Goal: Book appointment/travel/reservation

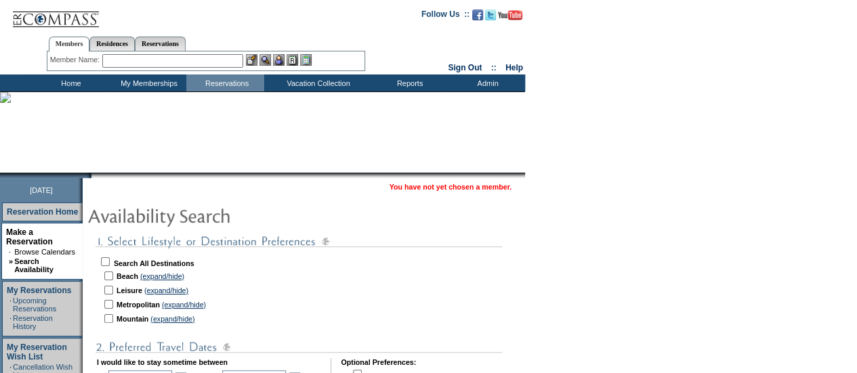
click at [108, 258] on input "checkbox" at bounding box center [105, 261] width 9 height 9
checkbox input "true"
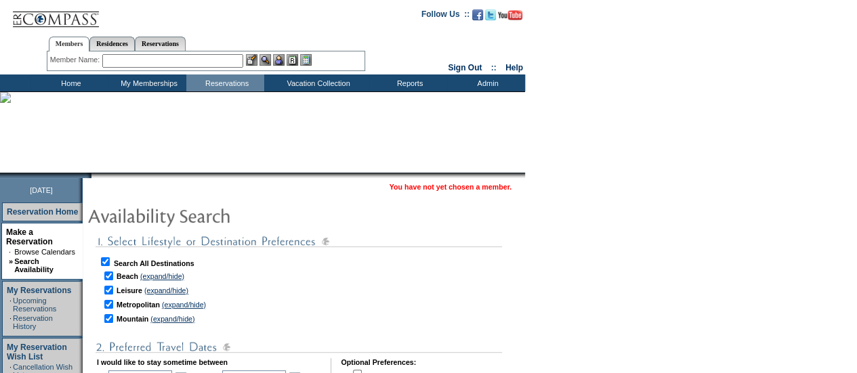
checkbox input "true"
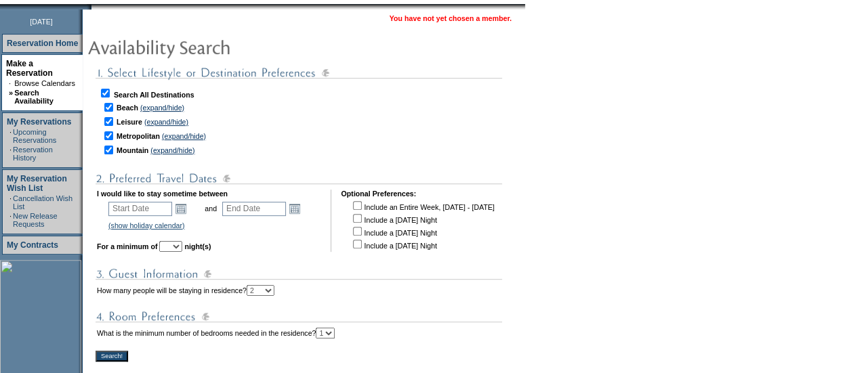
scroll to position [169, 0]
click at [183, 201] on link "Open the calendar popup." at bounding box center [180, 208] width 15 height 15
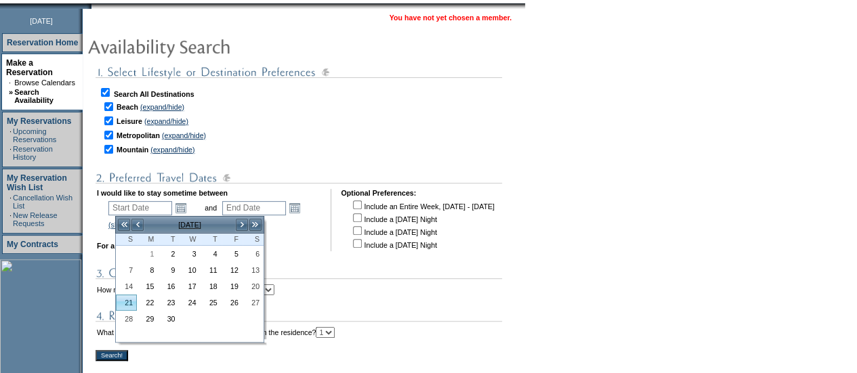
click at [123, 303] on link "21" at bounding box center [127, 302] width 20 height 15
type input "[DATE]"
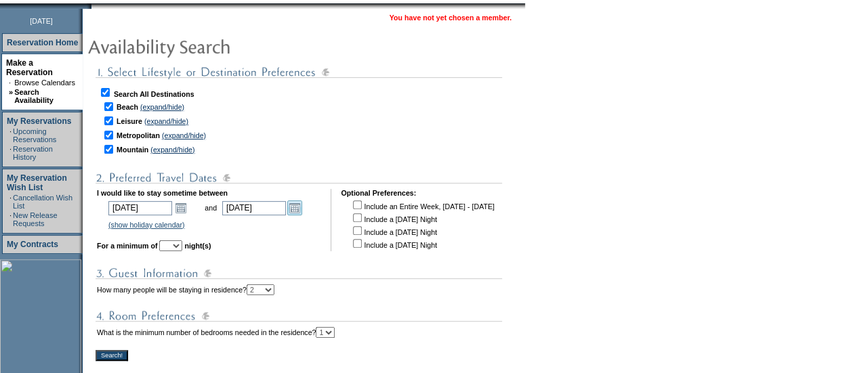
click at [302, 208] on link "Open the calendar popup." at bounding box center [294, 208] width 15 height 15
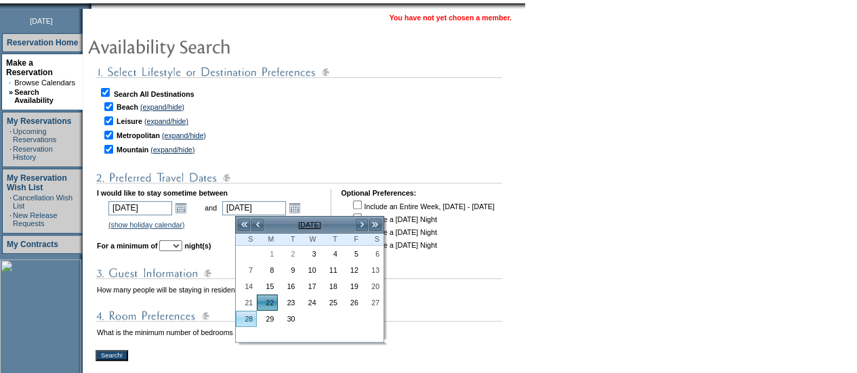
click at [248, 319] on link "28" at bounding box center [246, 319] width 20 height 15
type input "[DATE]"
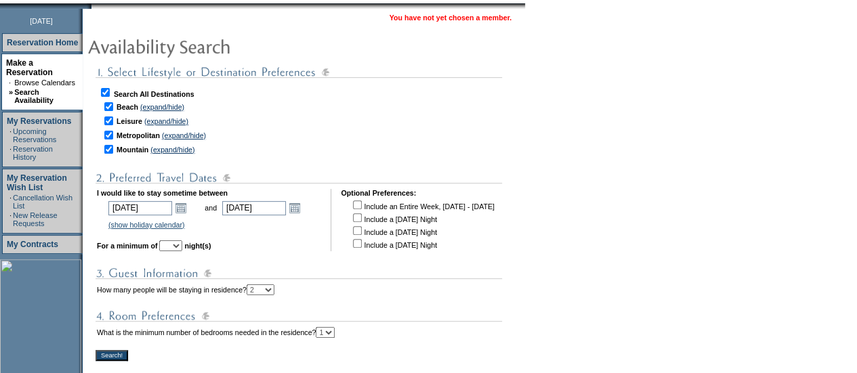
click at [182, 250] on select "1 2 3 4 5 6 7 8 9 10 11 12 13 14" at bounding box center [170, 245] width 23 height 11
select select "5"
click at [178, 243] on select "1 2 3 4 5 6 7 8 9 10 11 12 13 14" at bounding box center [170, 245] width 23 height 11
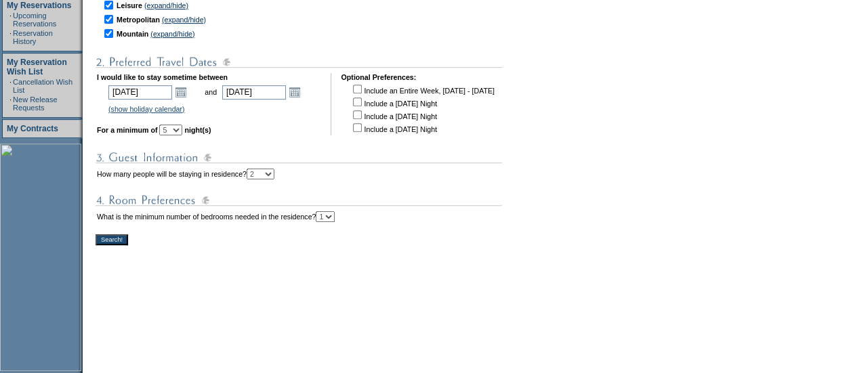
scroll to position [286, 0]
click at [122, 242] on input "Search!" at bounding box center [112, 239] width 33 height 11
